Goal: Task Accomplishment & Management: Complete application form

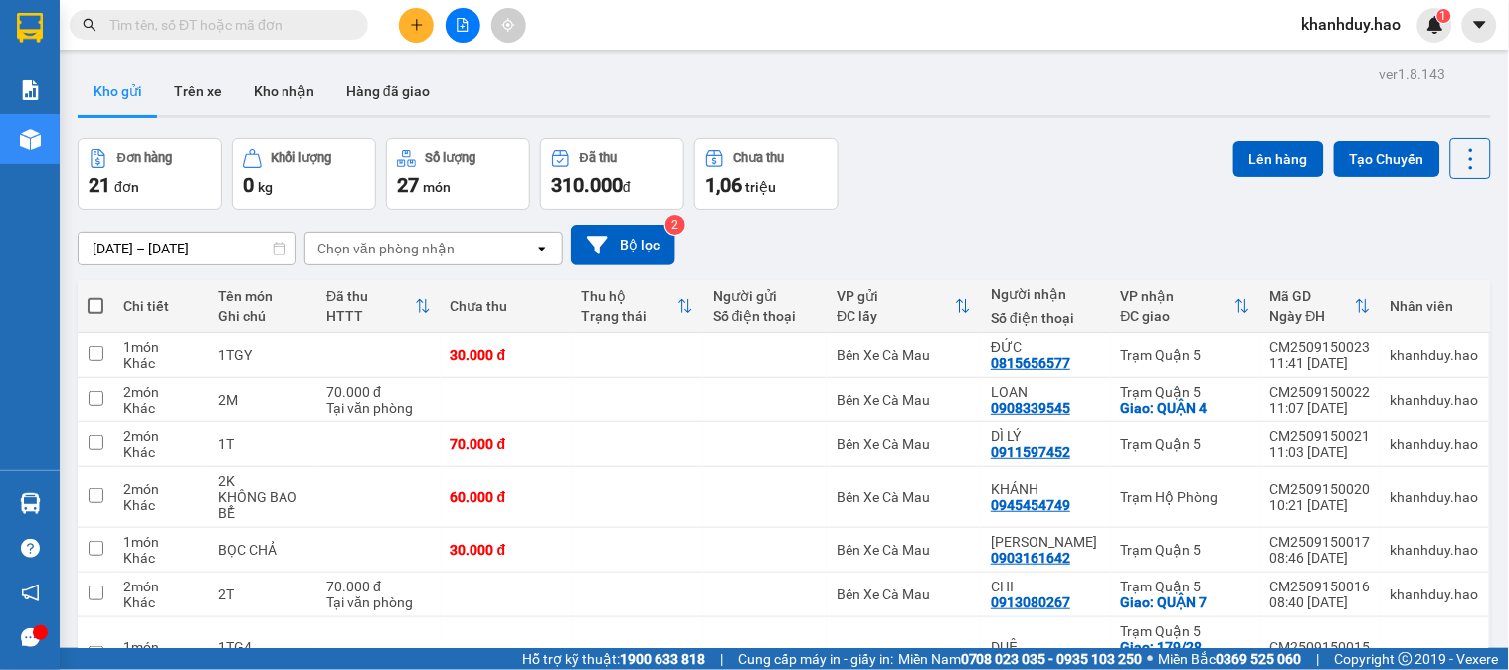
click at [410, 23] on icon "plus" at bounding box center [417, 25] width 14 height 14
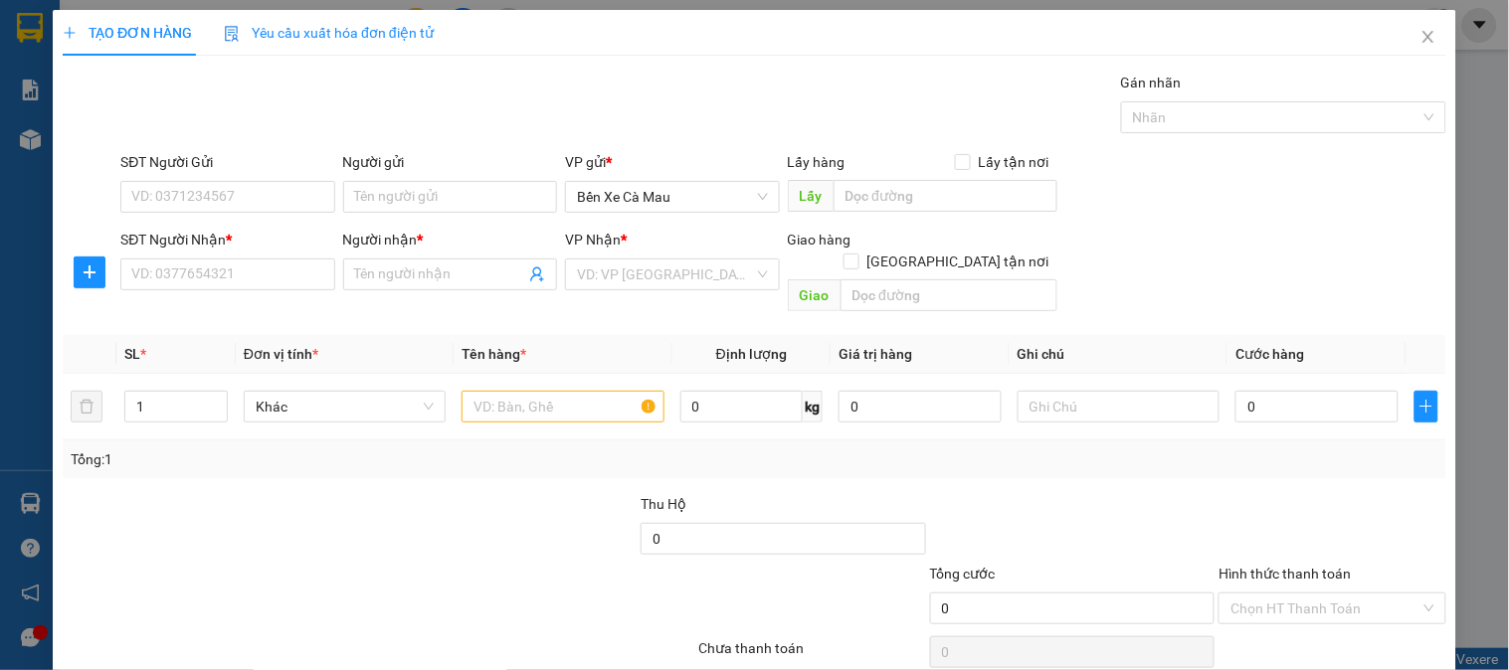
click at [213, 301] on div "Transit Pickup Surcharge Ids Transit Deliver Surcharge Ids Transit Deliver Surc…" at bounding box center [754, 395] width 1383 height 647
click at [210, 262] on input "SĐT Người Nhận *" at bounding box center [227, 275] width 214 height 32
type input "0918090962"
click at [355, 271] on input "Người nhận *" at bounding box center [440, 275] width 170 height 22
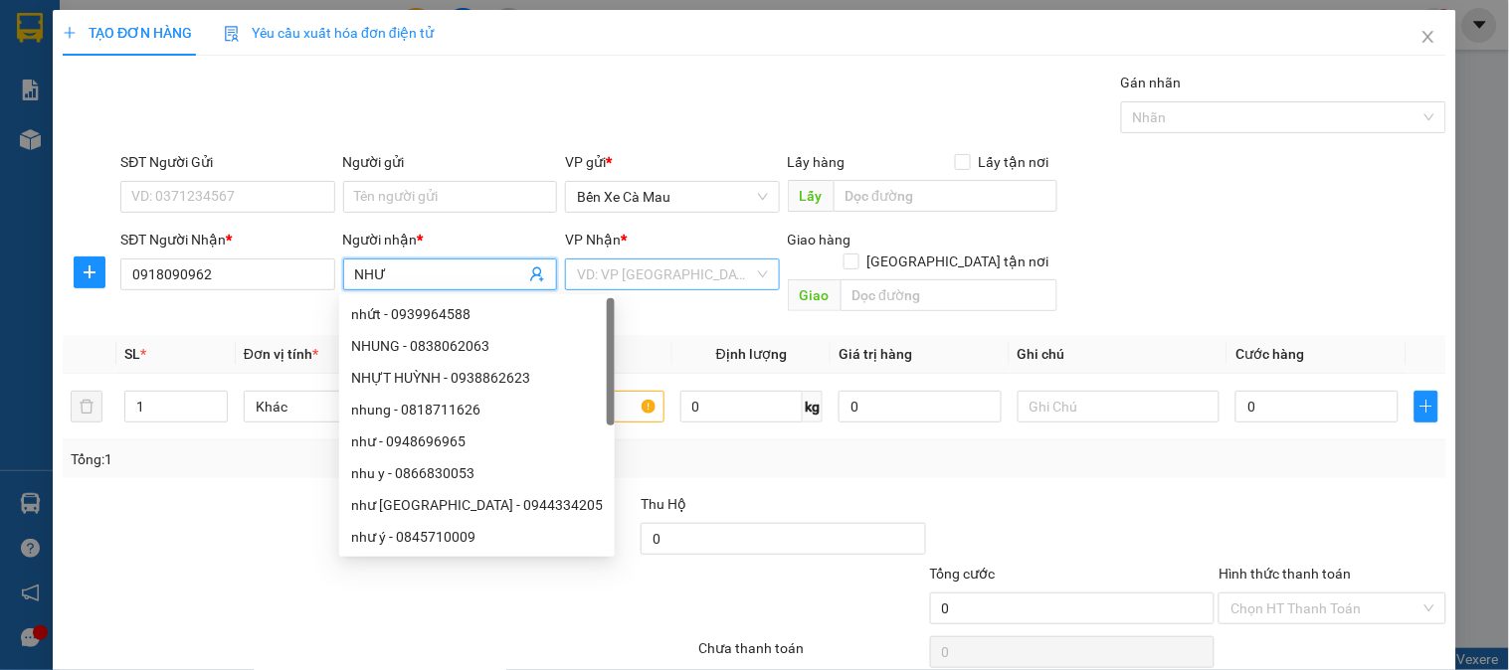
type input "NHƯ"
drag, startPoint x: 684, startPoint y: 280, endPoint x: 680, endPoint y: 400, distance: 119.4
click at [682, 280] on input "search" at bounding box center [665, 275] width 176 height 30
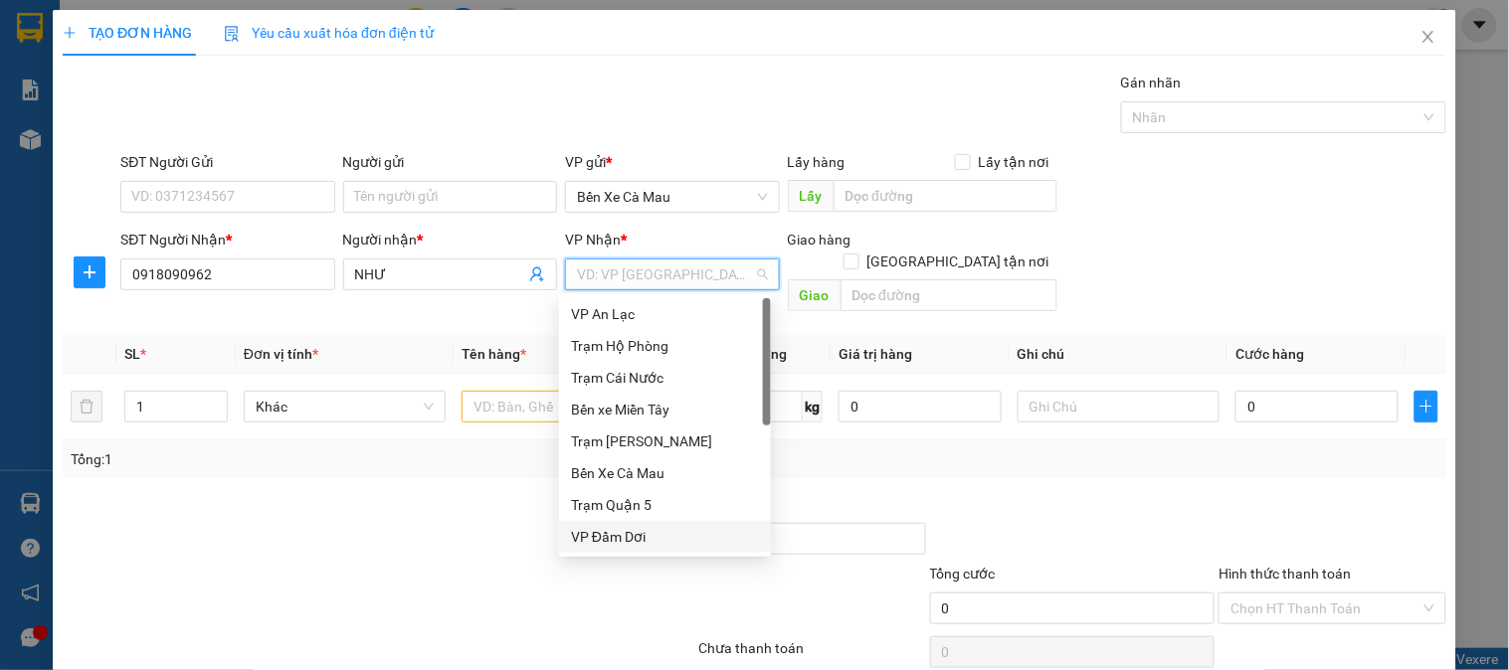
click at [647, 524] on div "VP Đầm Dơi" at bounding box center [665, 537] width 212 height 32
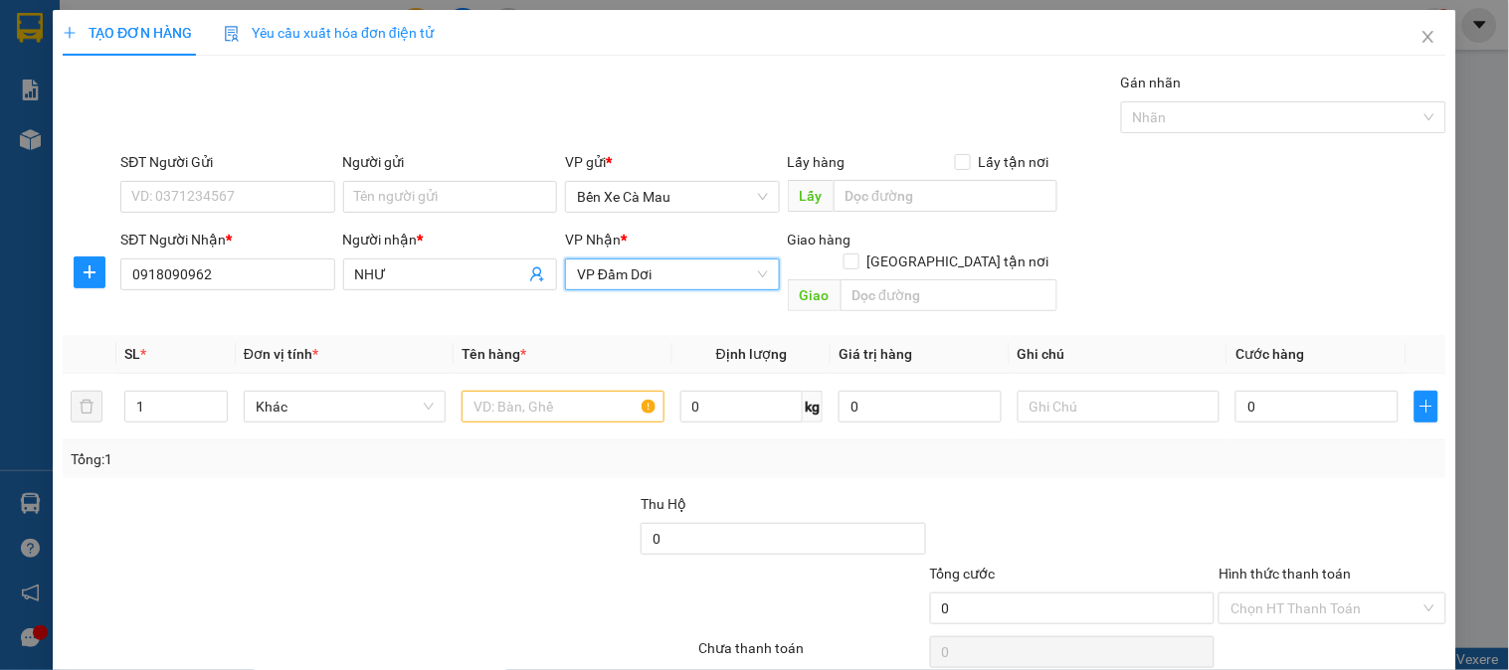
drag, startPoint x: 657, startPoint y: 275, endPoint x: 645, endPoint y: 381, distance: 107.2
click at [654, 285] on span "VP Đầm Dơi" at bounding box center [672, 275] width 190 height 30
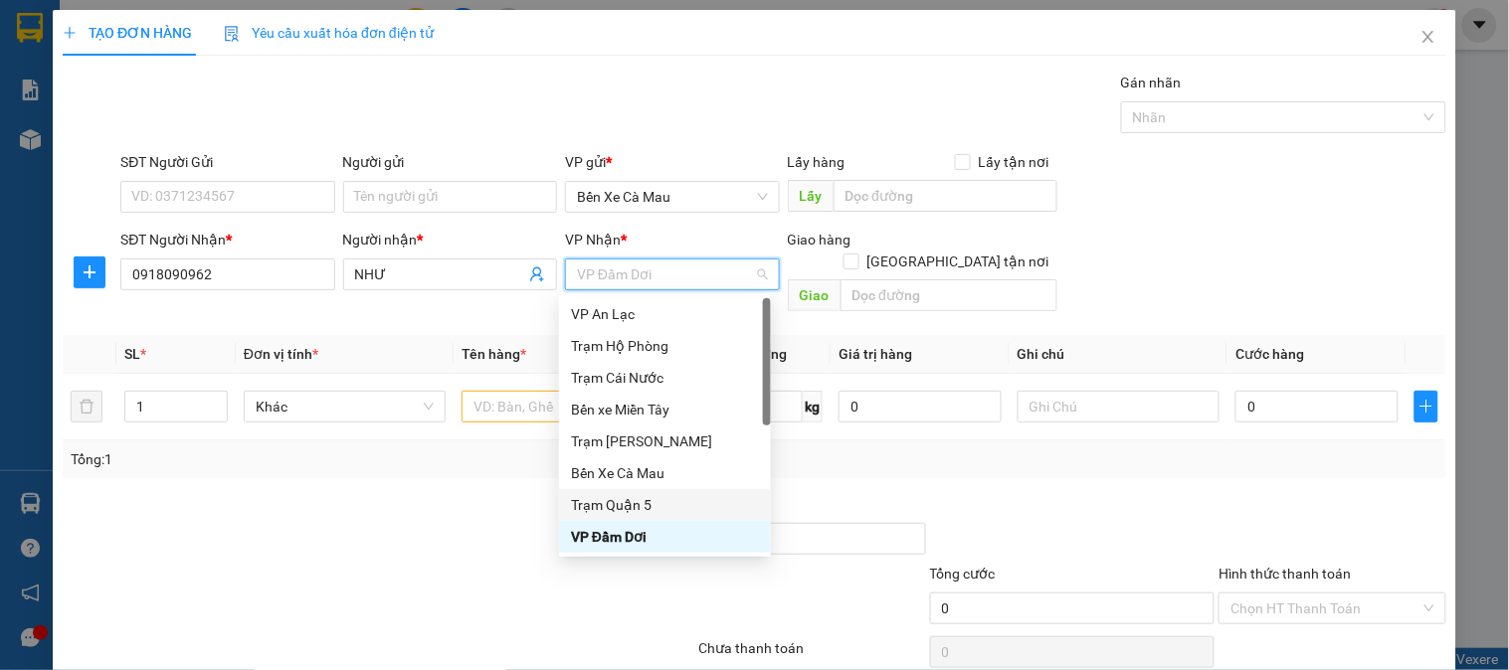
click at [645, 494] on div "Trạm Quận 5" at bounding box center [665, 505] width 188 height 22
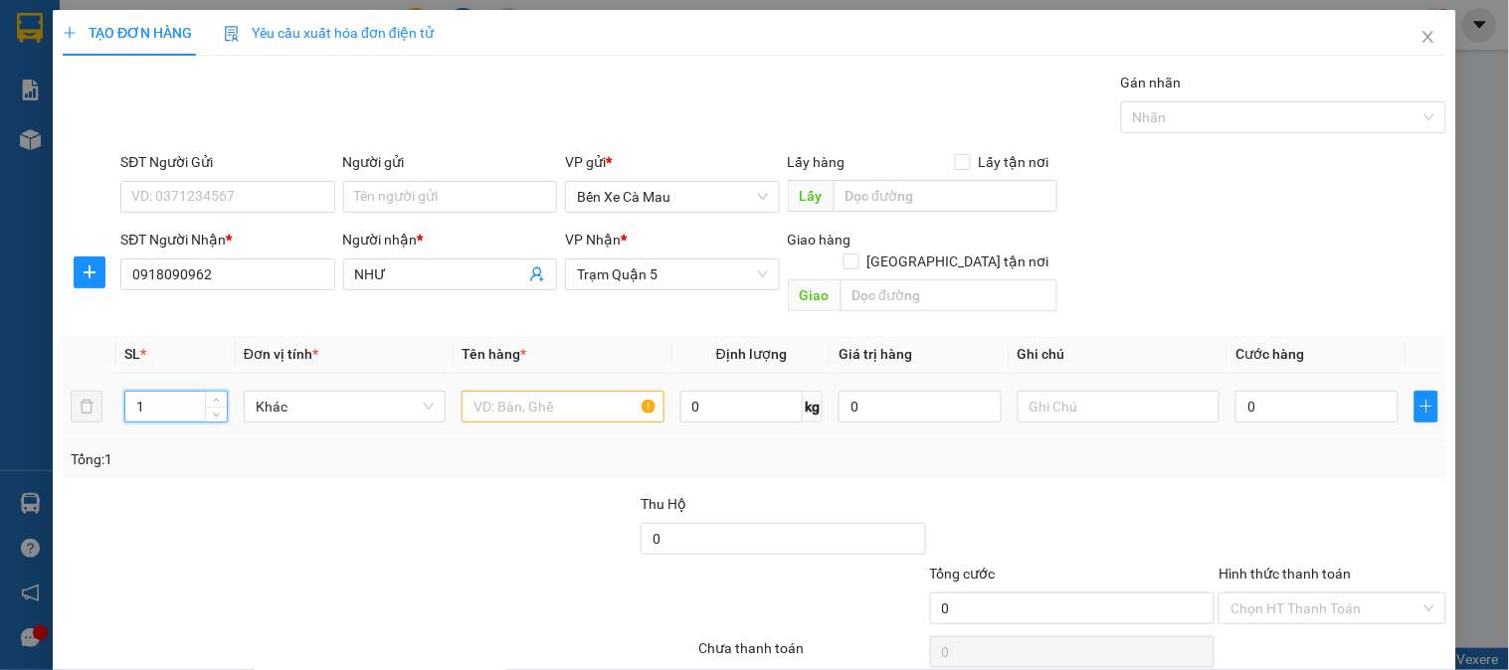
click at [170, 392] on input "1" at bounding box center [175, 407] width 101 height 30
type input "2"
click at [547, 398] on input "text" at bounding box center [562, 407] width 202 height 32
type input "2T"
click at [1277, 391] on input "0" at bounding box center [1316, 407] width 163 height 32
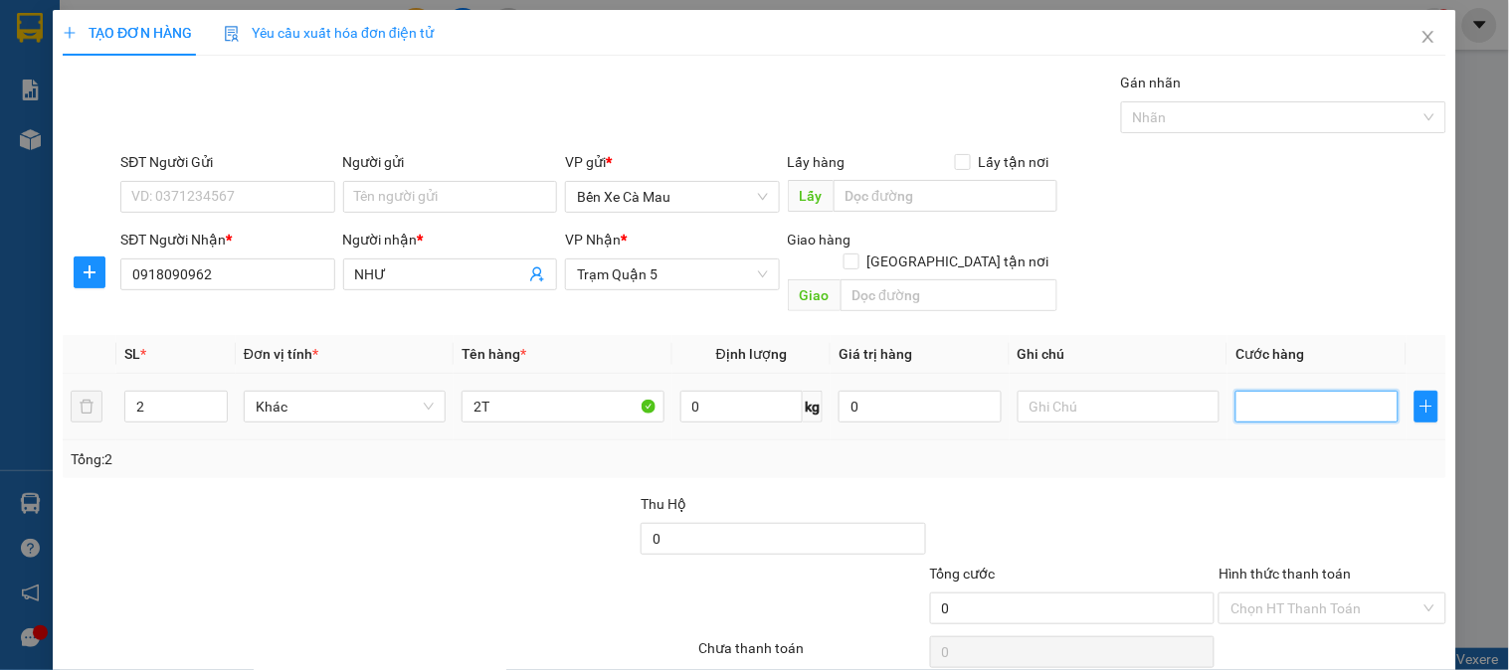
type input "8"
type input "80"
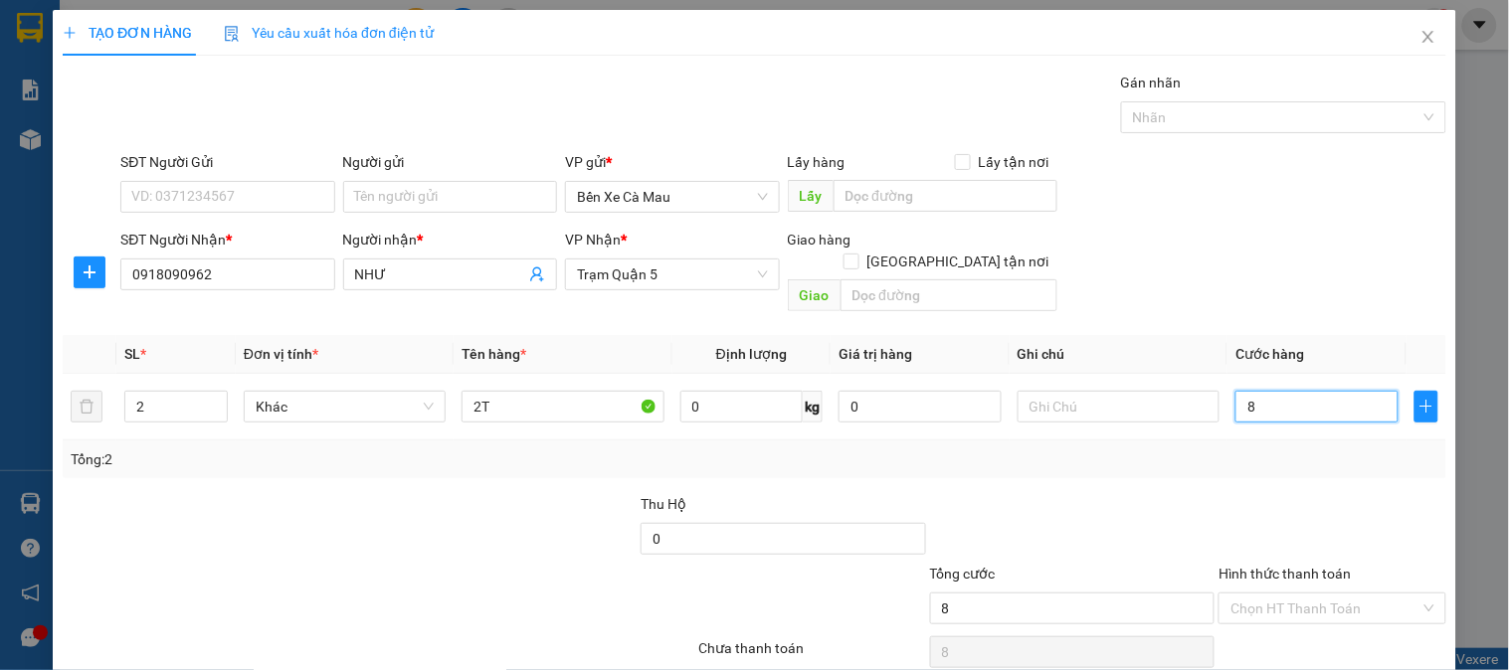
type input "80"
drag, startPoint x: 1297, startPoint y: 247, endPoint x: 1318, endPoint y: 250, distance: 21.1
click at [1298, 247] on div "SĐT Người Nhận * 0918090962 Người nhận * NHƯ VP Nhận * Trạm Quận 5 Giao hàng Gi…" at bounding box center [783, 275] width 1334 height 92
type input "80.000"
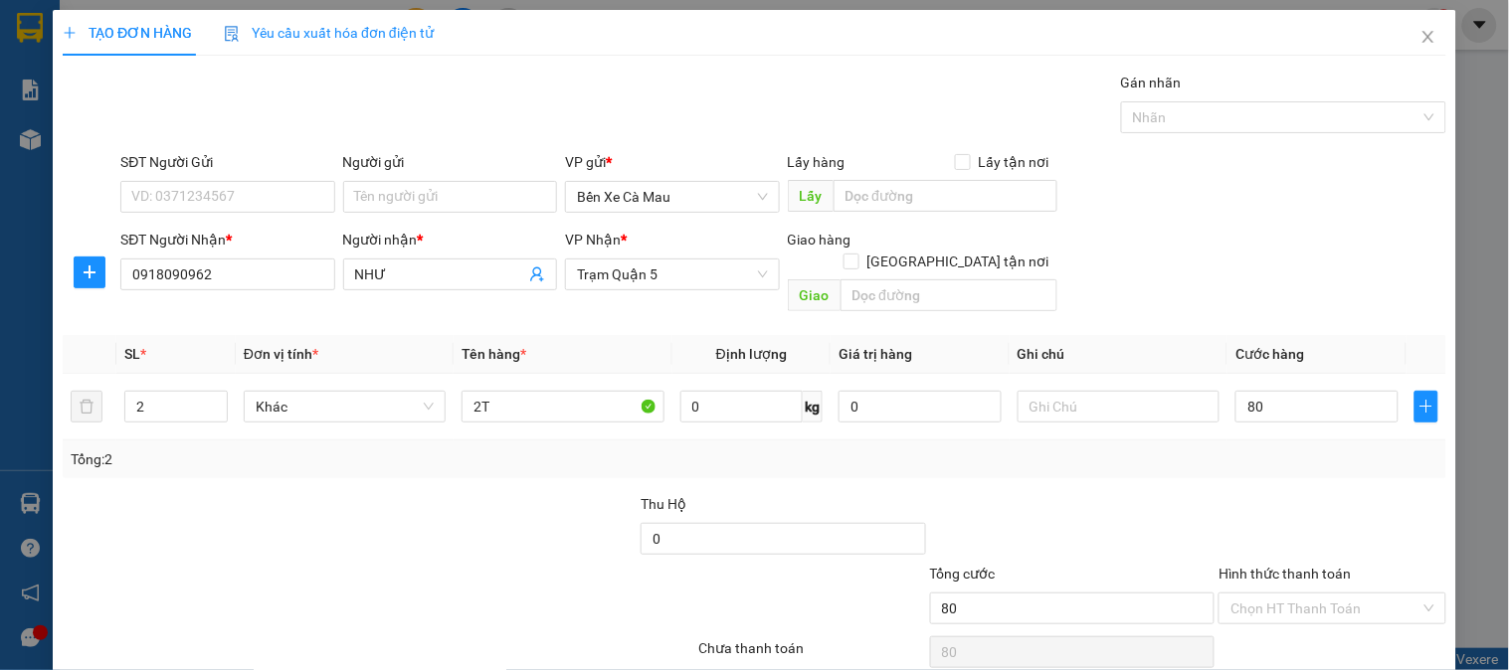
type input "80.000"
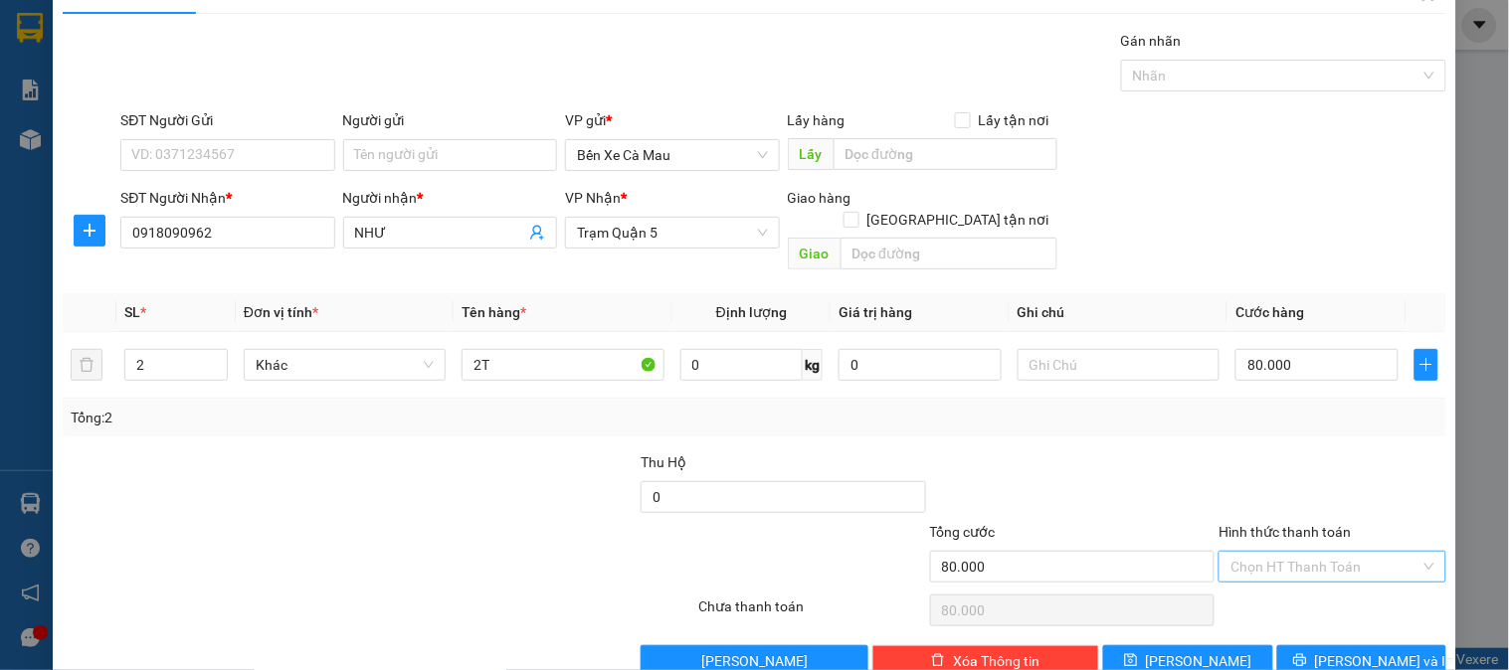
scroll to position [65, 0]
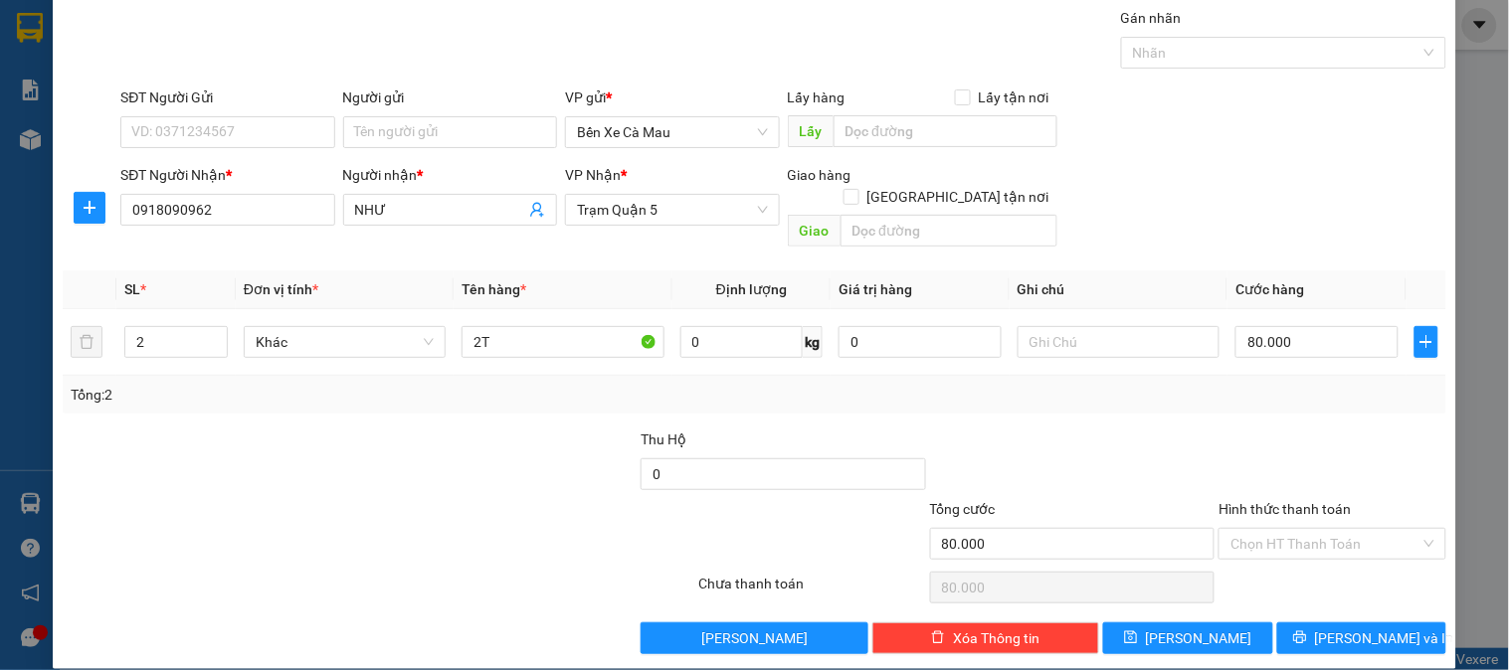
click at [1309, 635] on div "TẠO ĐƠN HÀNG Yêu cầu xuất hóa đơn điện tử Transit Pickup Surcharge Ids Transit …" at bounding box center [754, 307] width 1403 height 724
click at [1291, 623] on button "Lưu và In" at bounding box center [1361, 639] width 169 height 32
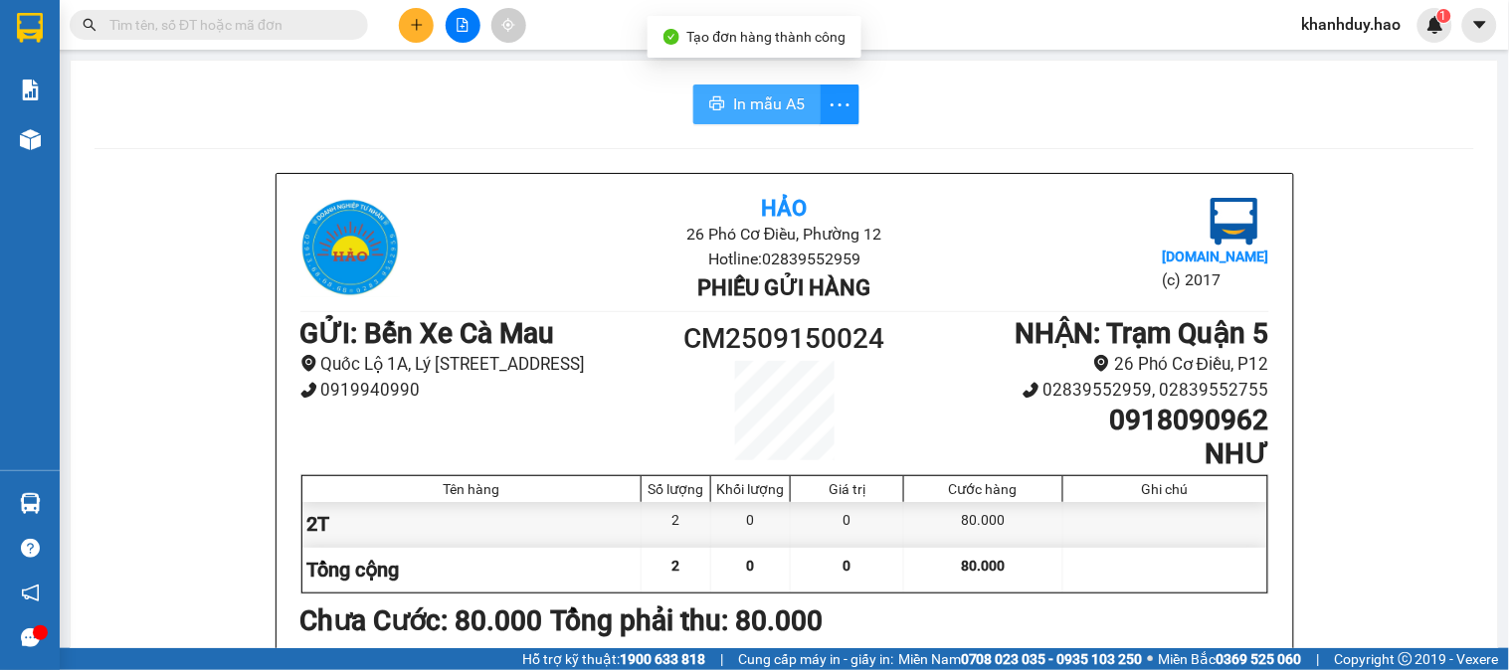
click at [771, 88] on button "In mẫu A5" at bounding box center [756, 105] width 127 height 40
